Goal: Register for event/course

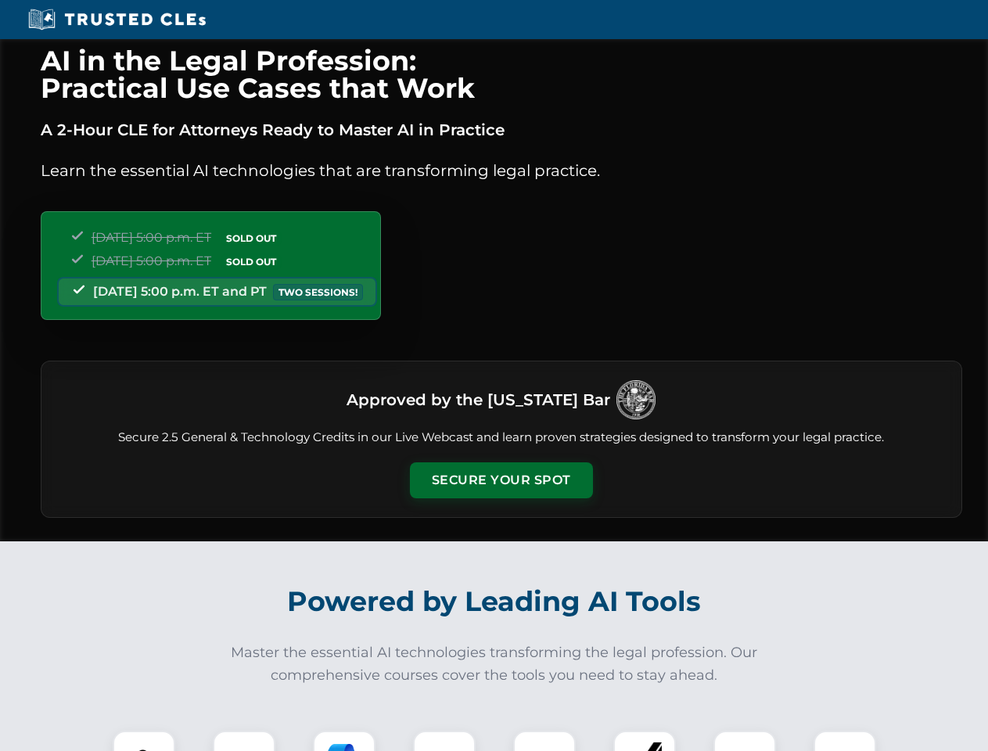
click at [501, 480] on button "Secure Your Spot" at bounding box center [501, 480] width 183 height 36
click at [144, 741] on img at bounding box center [143, 761] width 45 height 45
click at [244, 741] on div at bounding box center [244, 762] width 63 height 63
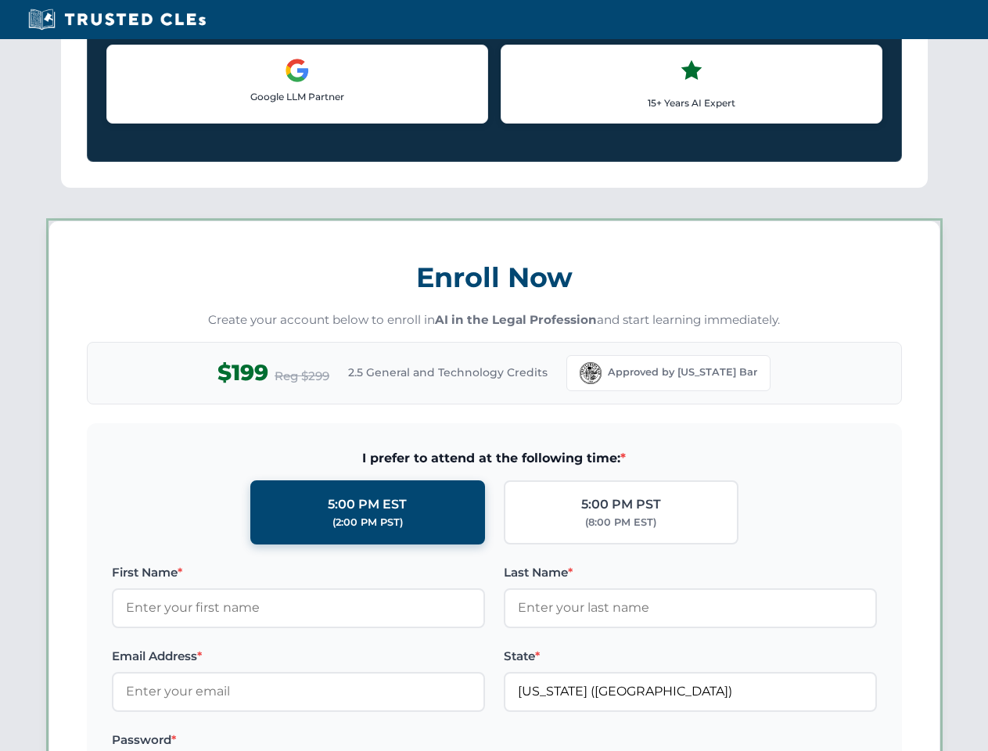
click at [444, 741] on label "Password *" at bounding box center [298, 740] width 373 height 19
